Goal: Information Seeking & Learning: Learn about a topic

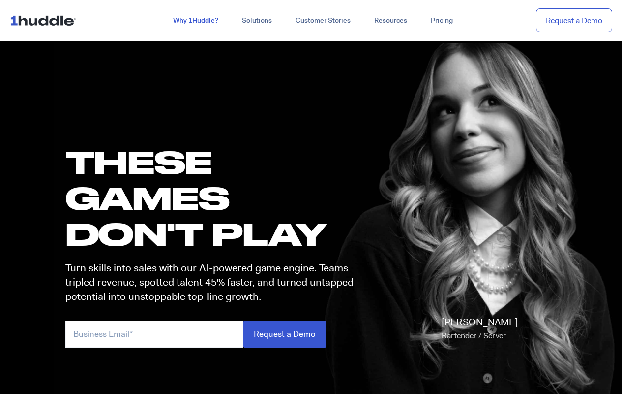
click at [195, 20] on link "Why 1Huddle?" at bounding box center [195, 21] width 69 height 18
click at [185, 89] on link "What We Stand For" at bounding box center [185, 94] width 63 height 10
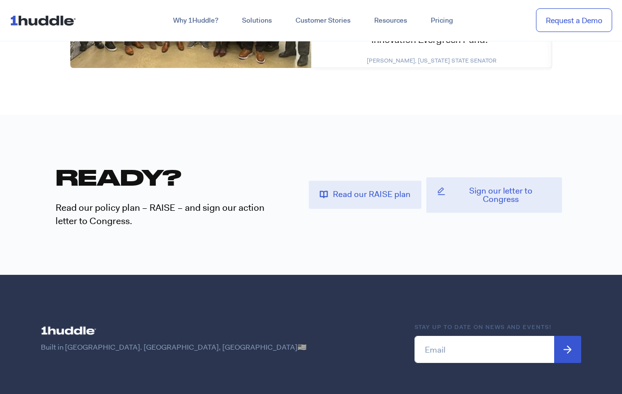
scroll to position [2539, 0]
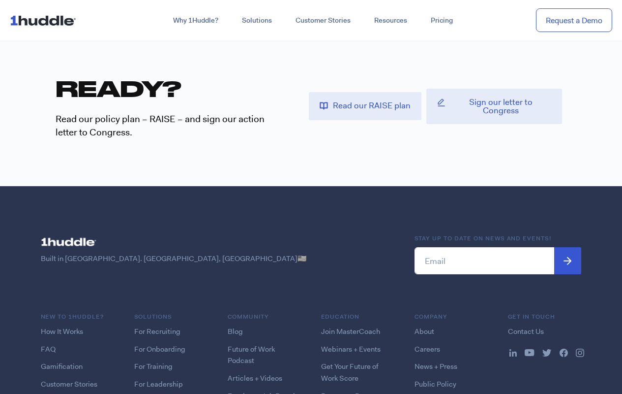
click at [424, 326] on link "About" at bounding box center [425, 331] width 20 height 10
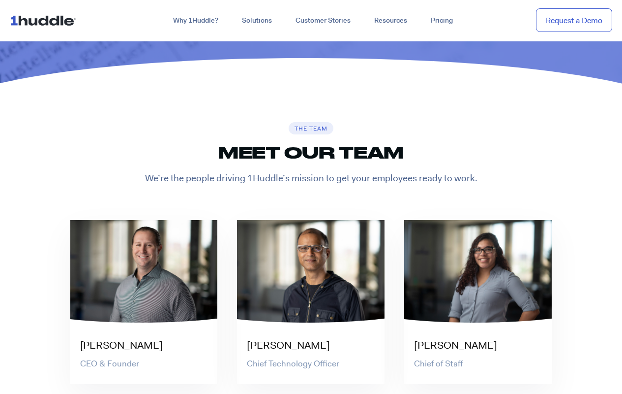
scroll to position [1889, 0]
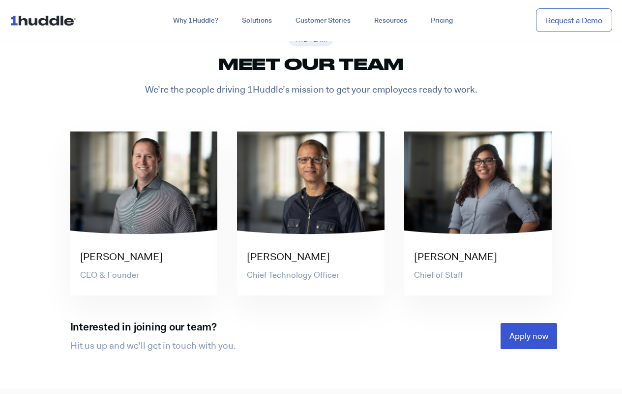
click at [144, 256] on h3 "[PERSON_NAME]" at bounding box center [149, 256] width 138 height 14
click at [311, 256] on h3 "[PERSON_NAME]" at bounding box center [316, 256] width 138 height 14
click at [478, 256] on h3 "[PERSON_NAME]" at bounding box center [483, 256] width 138 height 14
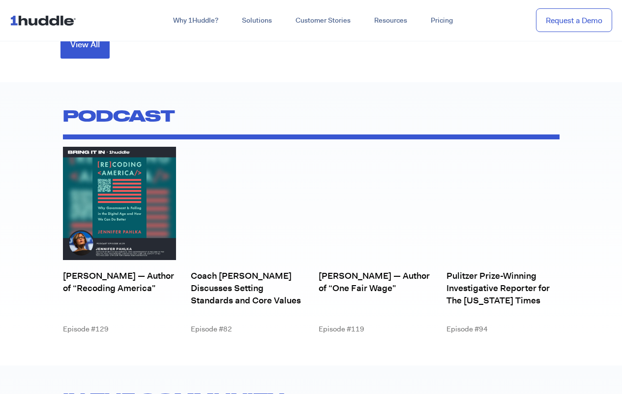
scroll to position [3542, 0]
